Goal: Task Accomplishment & Management: Use online tool/utility

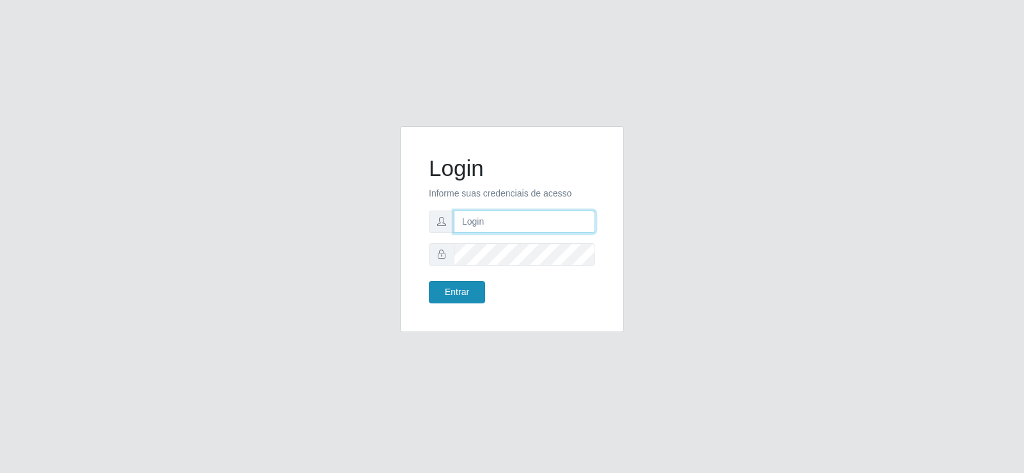
type input "[EMAIL_ADDRESS][DOMAIN_NAME]"
click at [441, 291] on button "Entrar" at bounding box center [457, 292] width 56 height 22
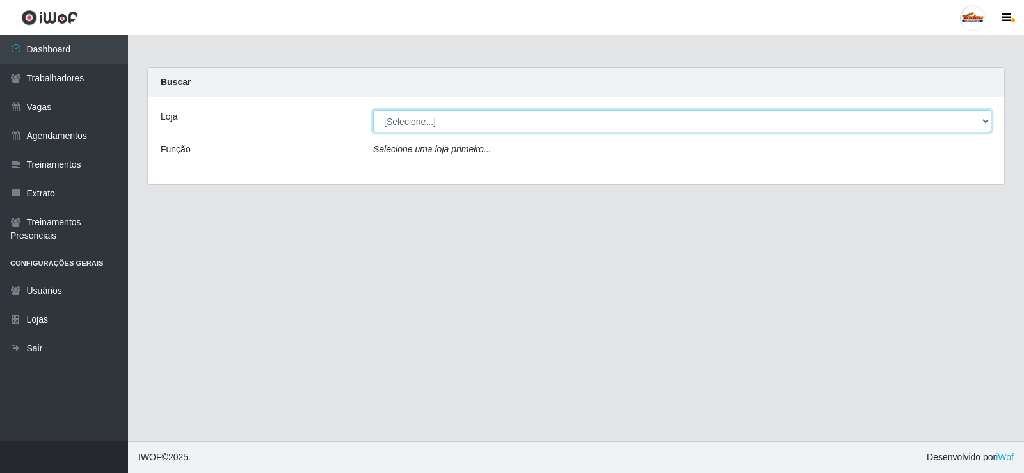
drag, startPoint x: 483, startPoint y: 122, endPoint x: 481, endPoint y: 131, distance: 9.9
click at [483, 122] on select "[Selecione...] Supermercado Tadeu - [GEOGRAPHIC_DATA]" at bounding box center [682, 121] width 618 height 22
select select "195"
click at [373, 110] on select "[Selecione...] Supermercado Tadeu - [GEOGRAPHIC_DATA]" at bounding box center [682, 121] width 618 height 22
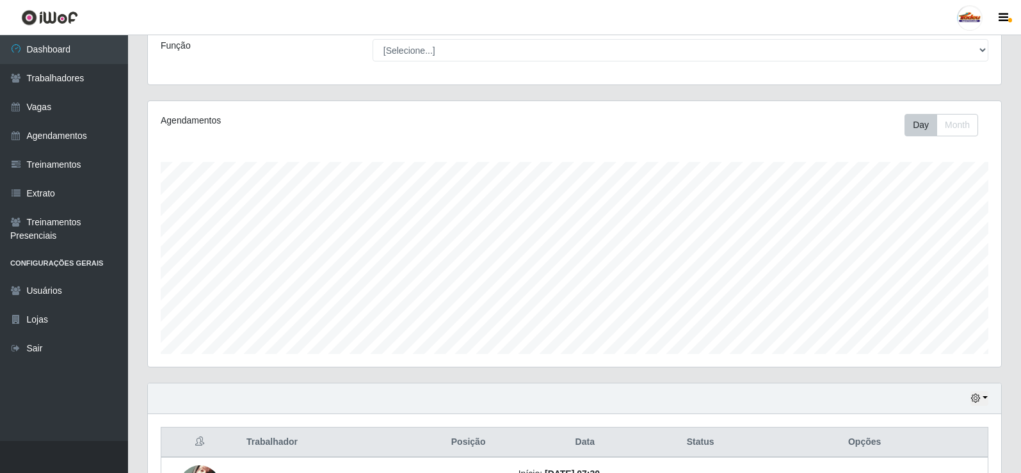
scroll to position [377, 0]
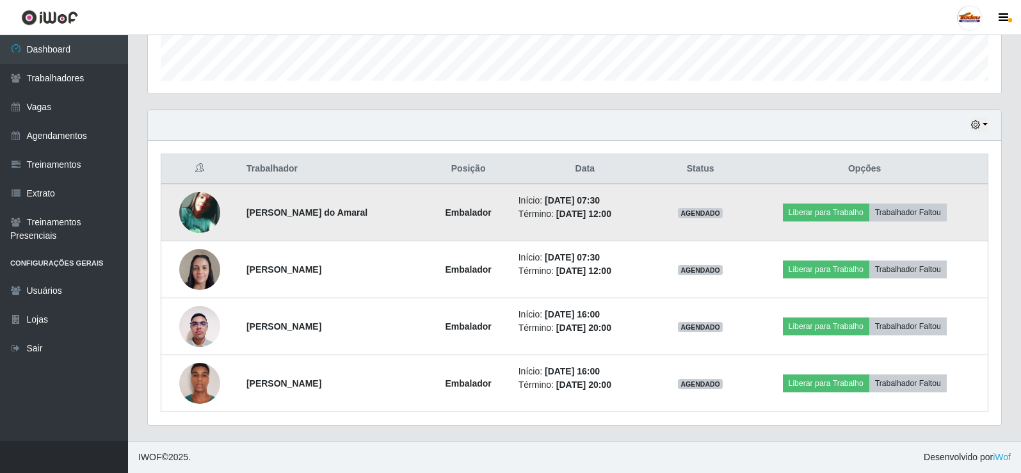
click at [206, 214] on img at bounding box center [199, 212] width 41 height 41
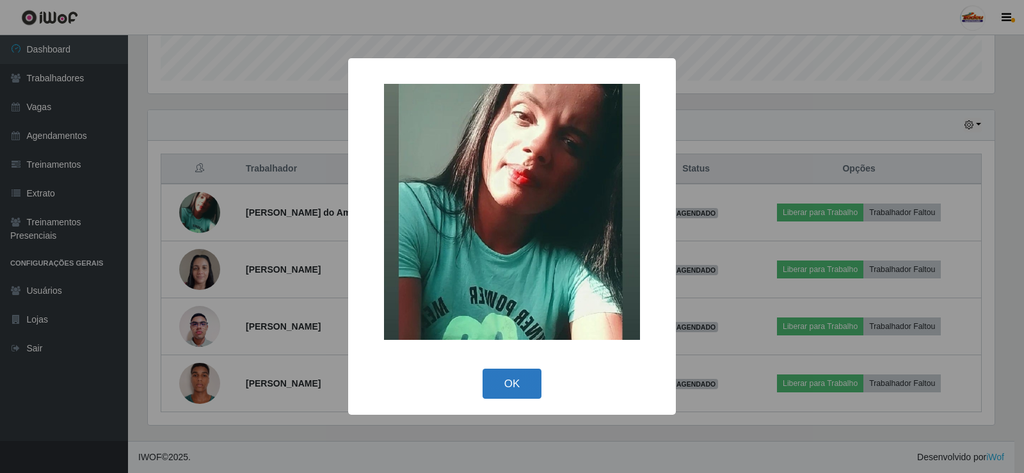
click at [501, 381] on button "OK" at bounding box center [513, 384] width 60 height 30
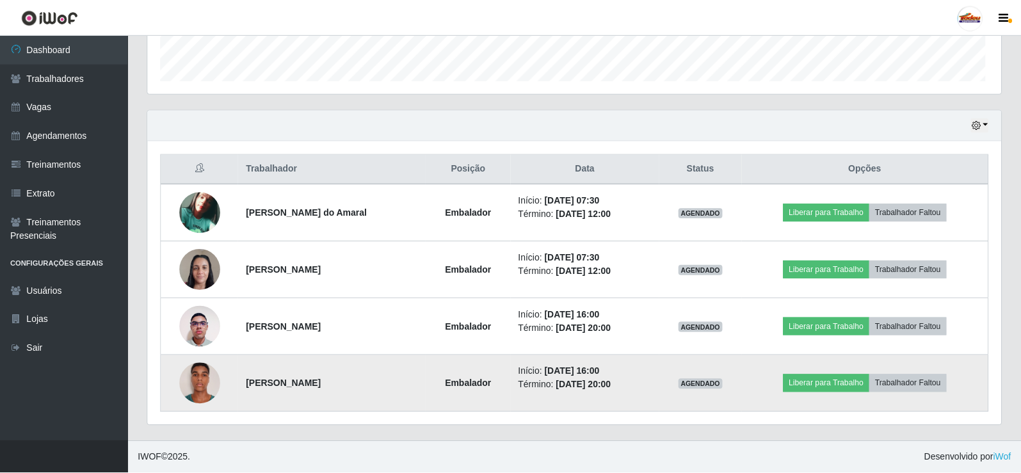
scroll to position [266, 853]
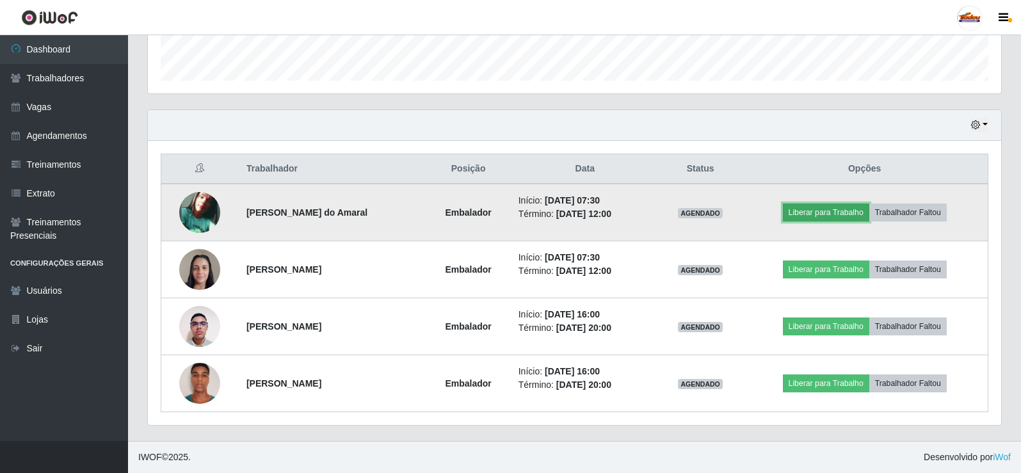
click at [810, 213] on button "Liberar para Trabalho" at bounding box center [826, 213] width 86 height 18
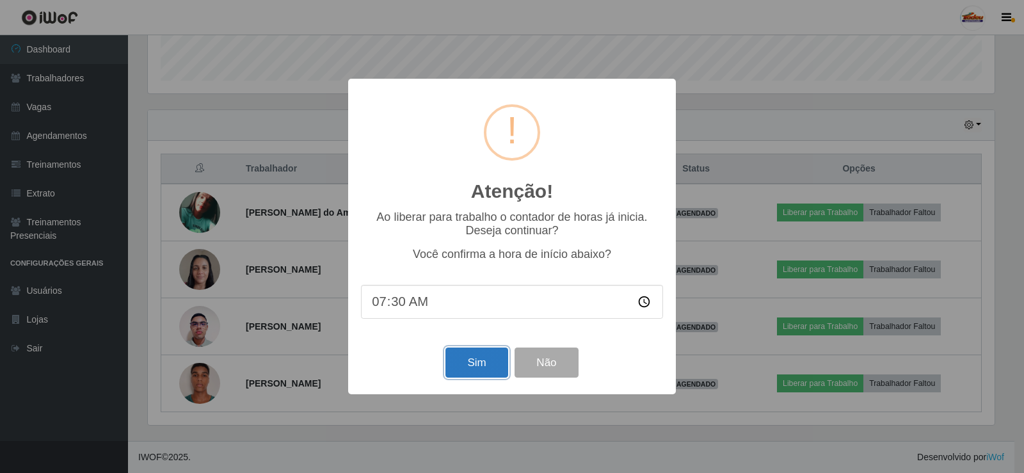
click at [468, 356] on button "Sim" at bounding box center [477, 363] width 62 height 30
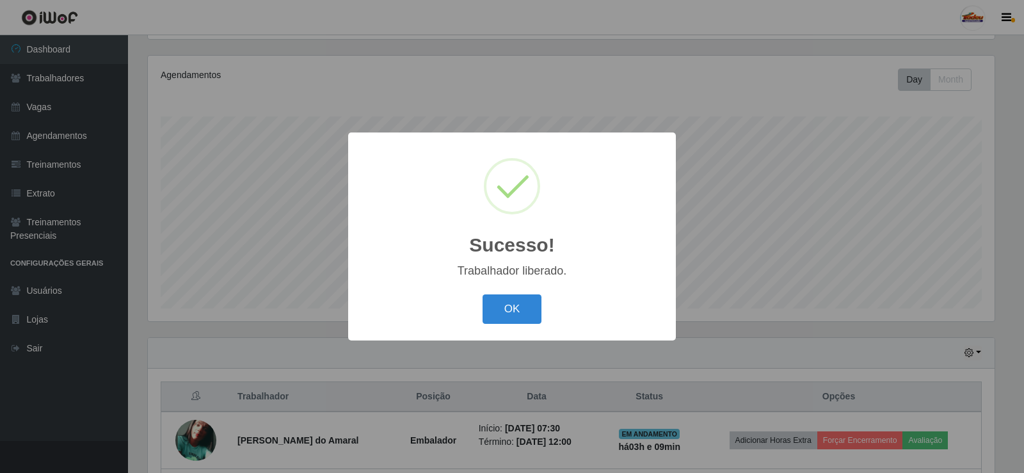
drag, startPoint x: 519, startPoint y: 309, endPoint x: 566, endPoint y: 310, distance: 47.4
click at [518, 303] on button "OK" at bounding box center [513, 309] width 60 height 30
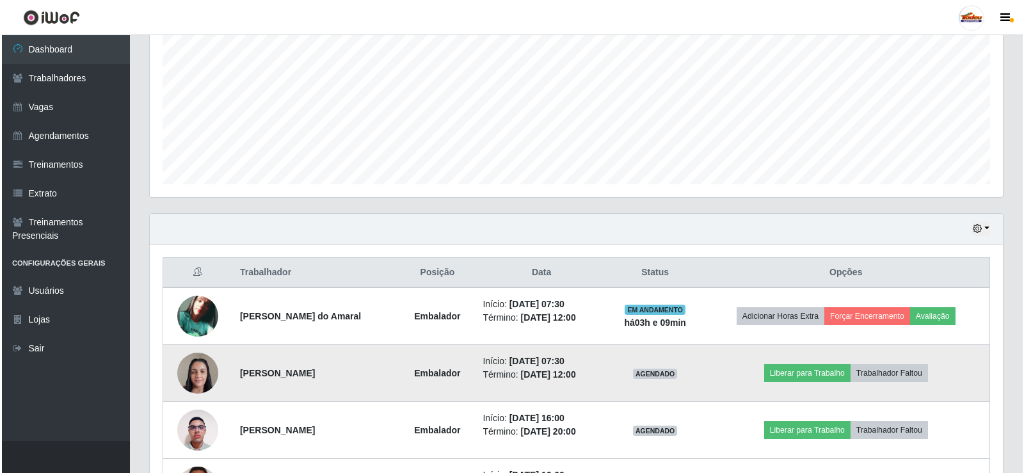
scroll to position [377, 0]
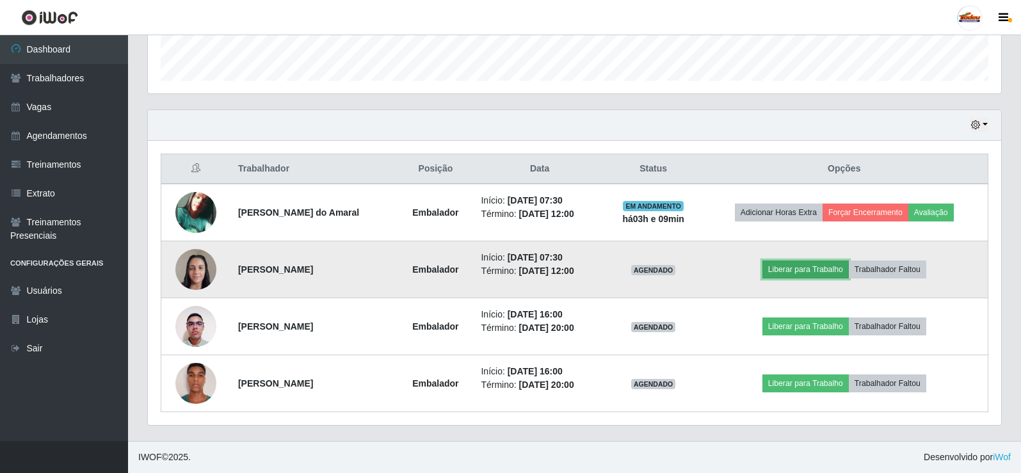
click at [810, 273] on button "Liberar para Trabalho" at bounding box center [805, 270] width 86 height 18
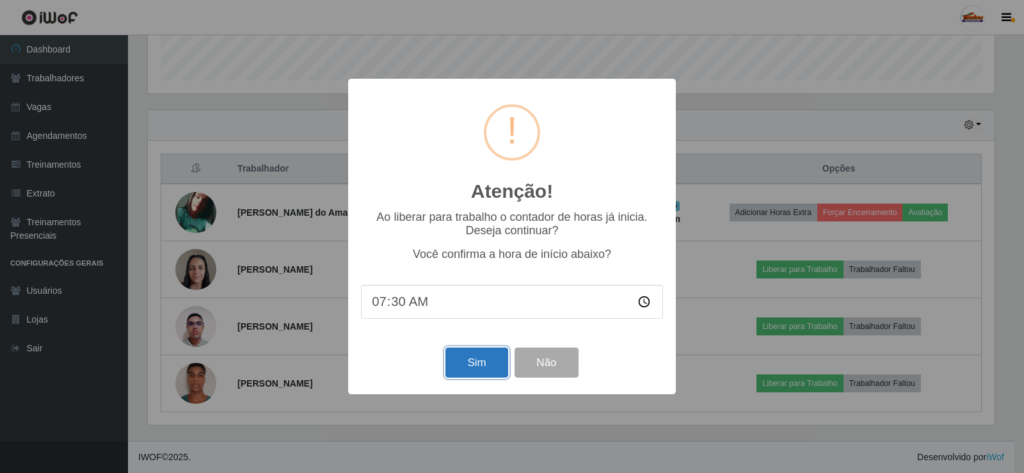
click at [470, 360] on button "Sim" at bounding box center [477, 363] width 62 height 30
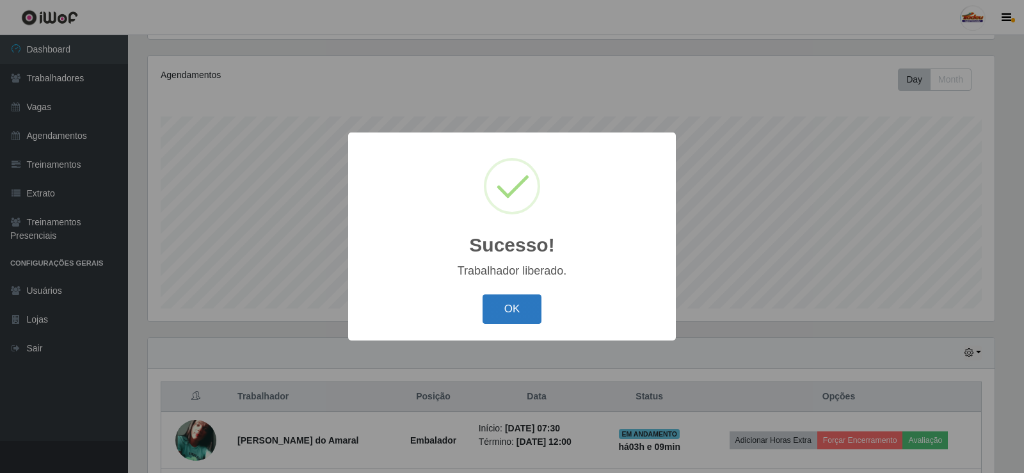
click at [529, 319] on button "OK" at bounding box center [513, 309] width 60 height 30
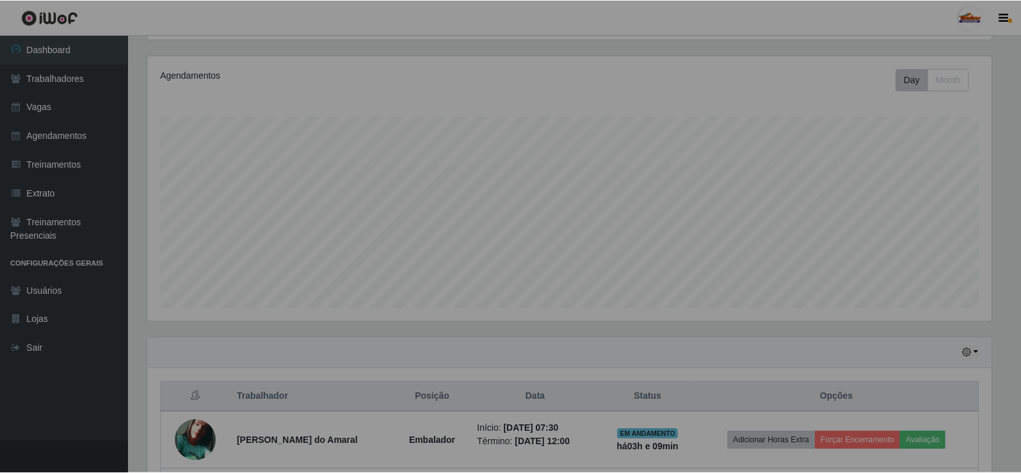
scroll to position [266, 853]
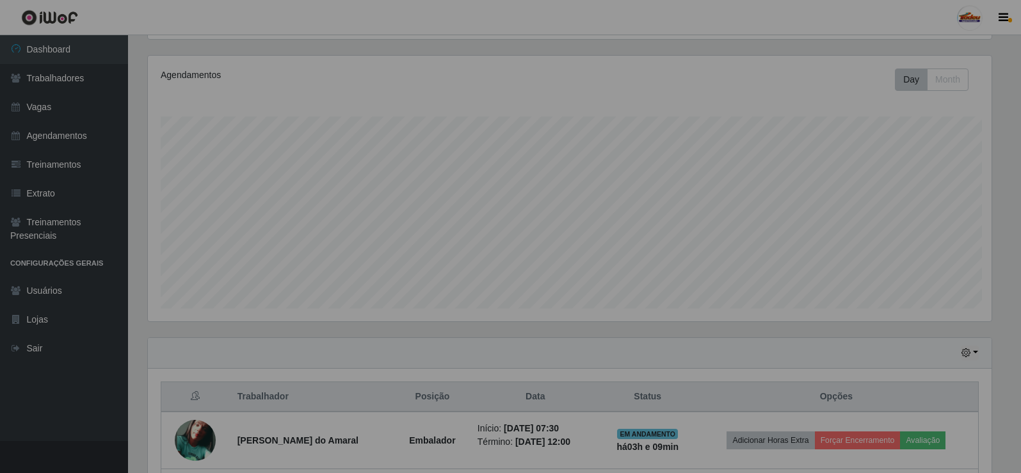
click at [516, 320] on div "Agendamentos Day Month" at bounding box center [570, 189] width 844 height 266
